Goal: Communication & Community: Ask a question

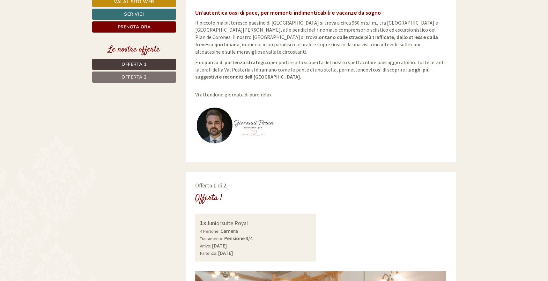
scroll to position [253, 0]
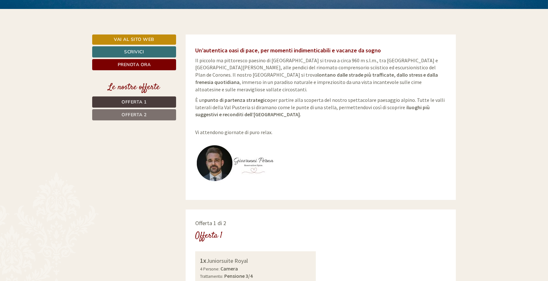
drag, startPoint x: 143, startPoint y: 101, endPoint x: 185, endPoint y: 110, distance: 43.1
click at [143, 101] on span "Offerta 1" at bounding box center [134, 102] width 25 height 6
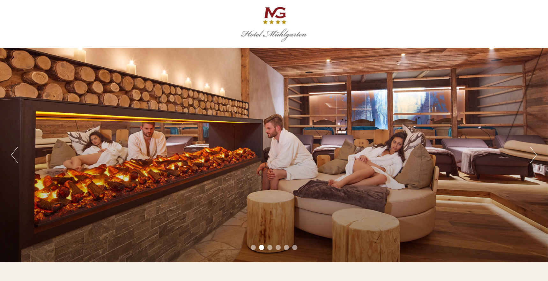
scroll to position [0, 0]
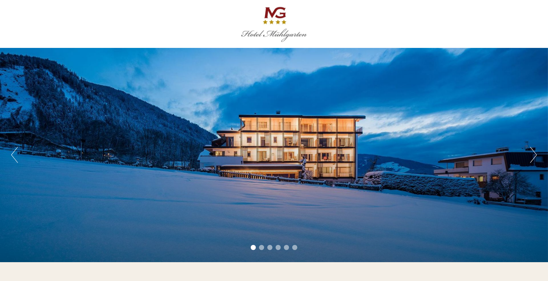
scroll to position [45, 0]
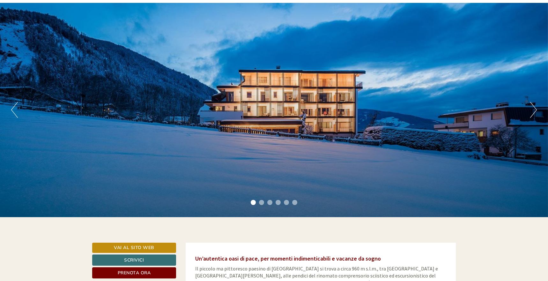
click at [530, 114] on div "Previous Next 1 2 3 4 5 6" at bounding box center [274, 110] width 548 height 214
click at [534, 106] on button "Next" at bounding box center [533, 110] width 7 height 16
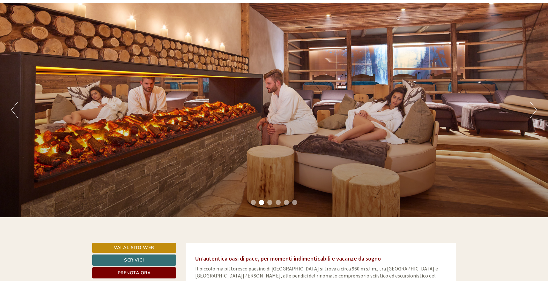
click at [534, 109] on button "Next" at bounding box center [533, 110] width 7 height 16
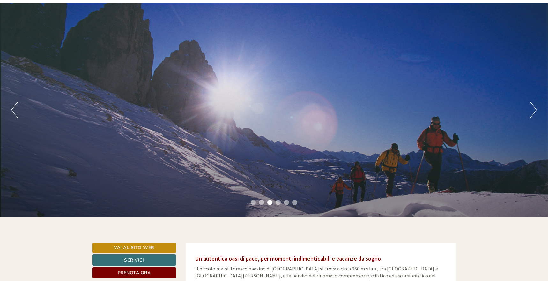
click at [534, 109] on button "Next" at bounding box center [533, 110] width 7 height 16
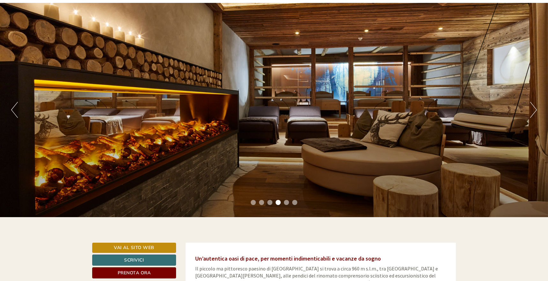
click at [534, 109] on button "Next" at bounding box center [533, 110] width 7 height 16
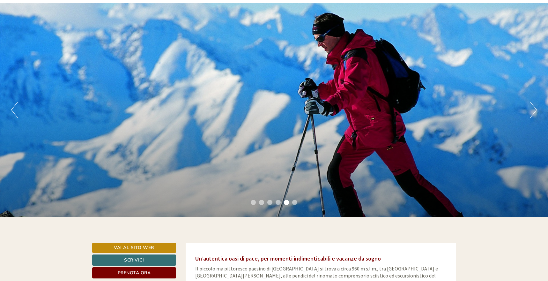
click at [534, 109] on button "Next" at bounding box center [533, 110] width 7 height 16
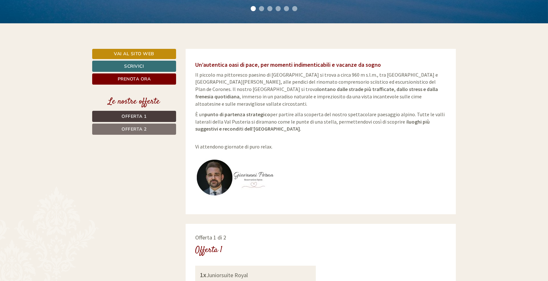
scroll to position [239, 0]
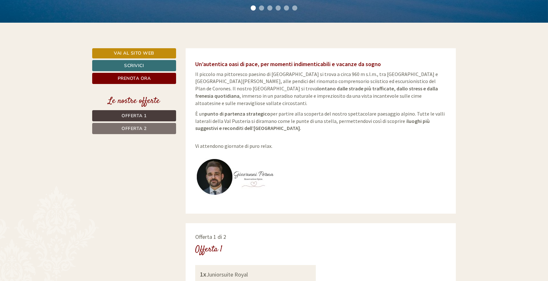
click at [131, 114] on span "Offerta 1" at bounding box center [134, 116] width 25 height 6
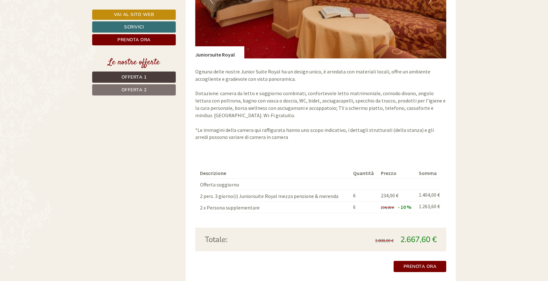
scroll to position [628, 0]
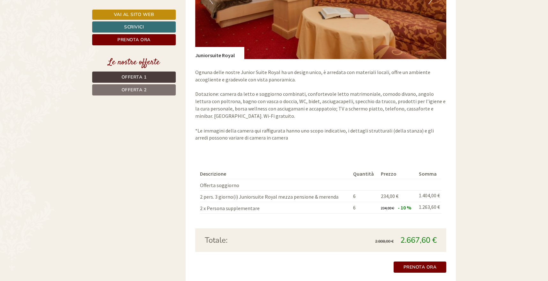
click at [128, 91] on span "Offerta 2" at bounding box center [134, 90] width 25 height 6
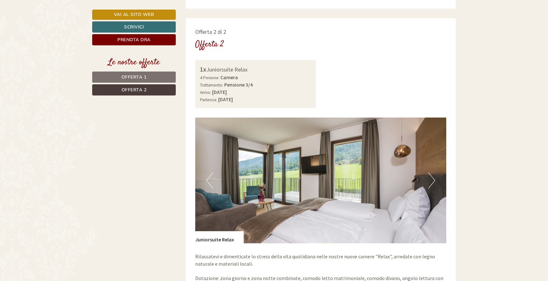
scroll to position [443, 0]
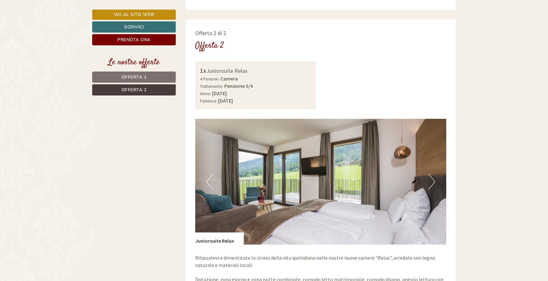
click at [423, 167] on img at bounding box center [320, 182] width 251 height 126
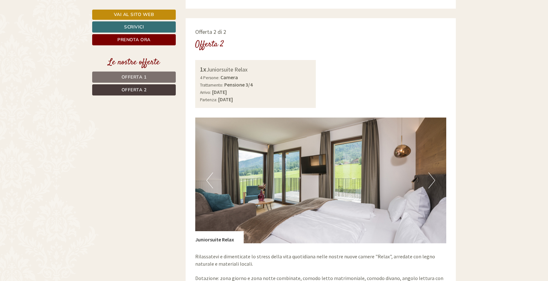
drag, startPoint x: 428, startPoint y: 167, endPoint x: 441, endPoint y: 168, distance: 12.8
click at [433, 172] on button "Next" at bounding box center [432, 180] width 7 height 16
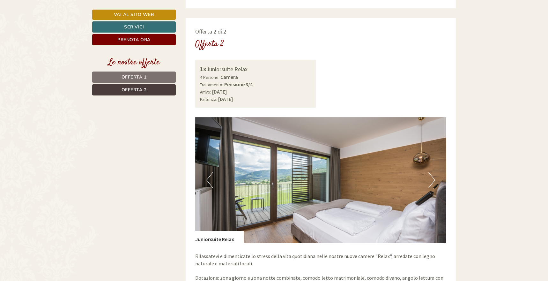
click at [432, 172] on button "Next" at bounding box center [432, 180] width 7 height 16
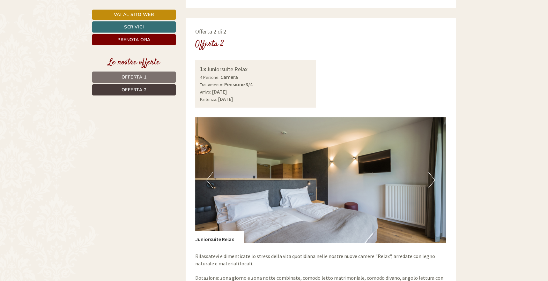
click at [432, 172] on button "Next" at bounding box center [432, 180] width 7 height 16
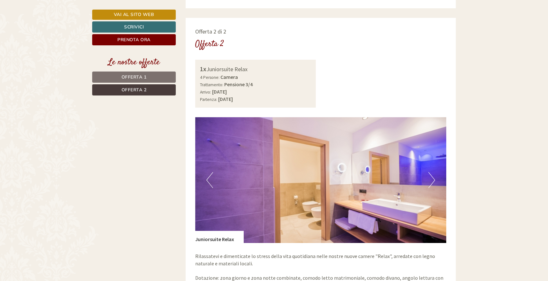
click at [432, 172] on button "Next" at bounding box center [432, 180] width 7 height 16
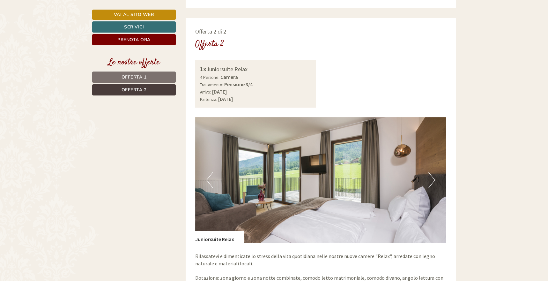
click at [138, 26] on link "Scrivici" at bounding box center [134, 26] width 84 height 11
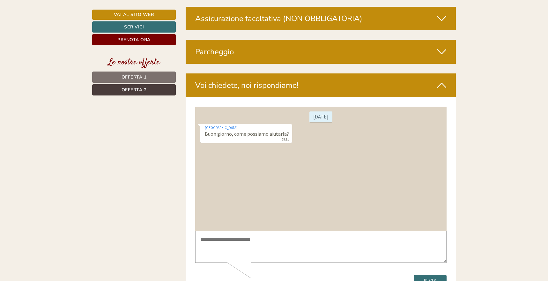
scroll to position [1646, 0]
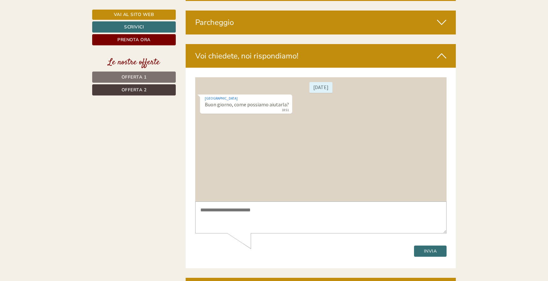
click at [234, 210] on textarea at bounding box center [320, 217] width 251 height 32
type textarea "**********"
click at [433, 252] on button "Invia" at bounding box center [430, 250] width 33 height 11
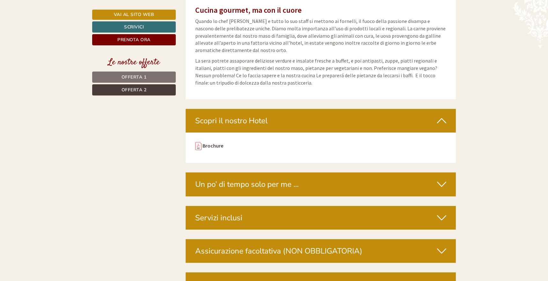
scroll to position [1376, 0]
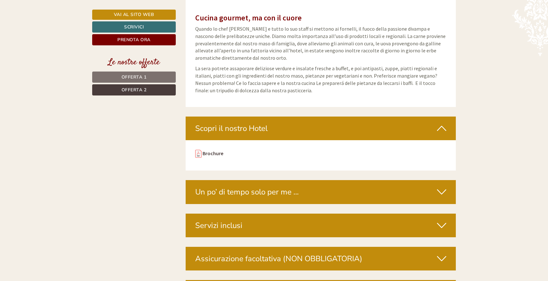
click at [139, 13] on link "Vai al sito web" at bounding box center [134, 15] width 84 height 10
